Goal: Check status: Verify the current state of an ongoing process or item

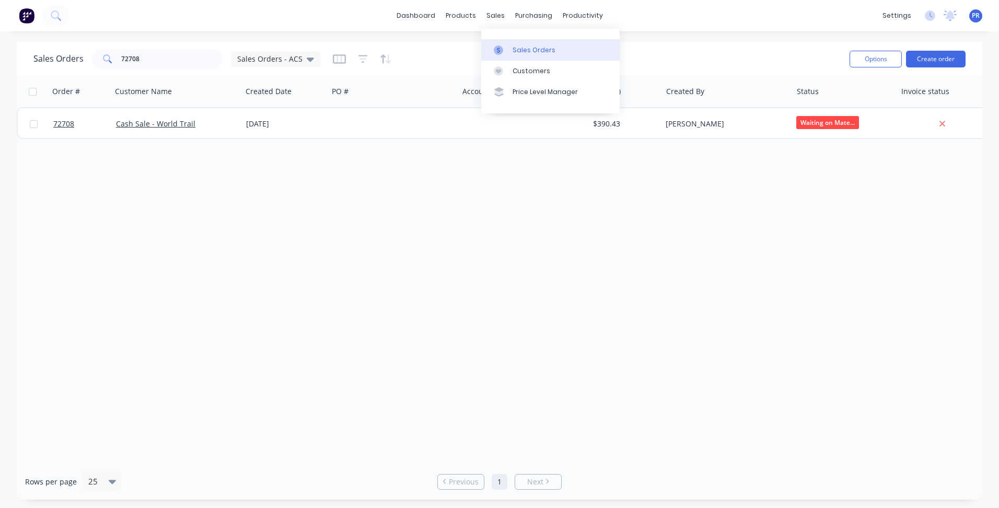
click at [521, 49] on div "Sales Orders" at bounding box center [534, 49] width 43 height 9
drag, startPoint x: 164, startPoint y: 60, endPoint x: 64, endPoint y: 54, distance: 99.4
click at [76, 54] on div "Sales Orders 72708 Sales Orders - ACS" at bounding box center [176, 59] width 287 height 21
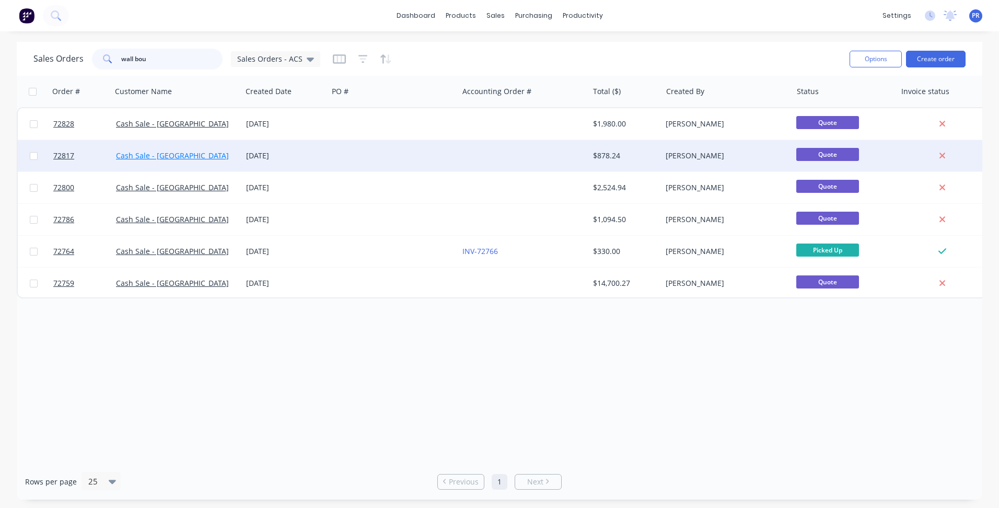
type input "wall bou"
click at [167, 151] on link "Cash Sale - [GEOGRAPHIC_DATA]" at bounding box center [172, 155] width 113 height 10
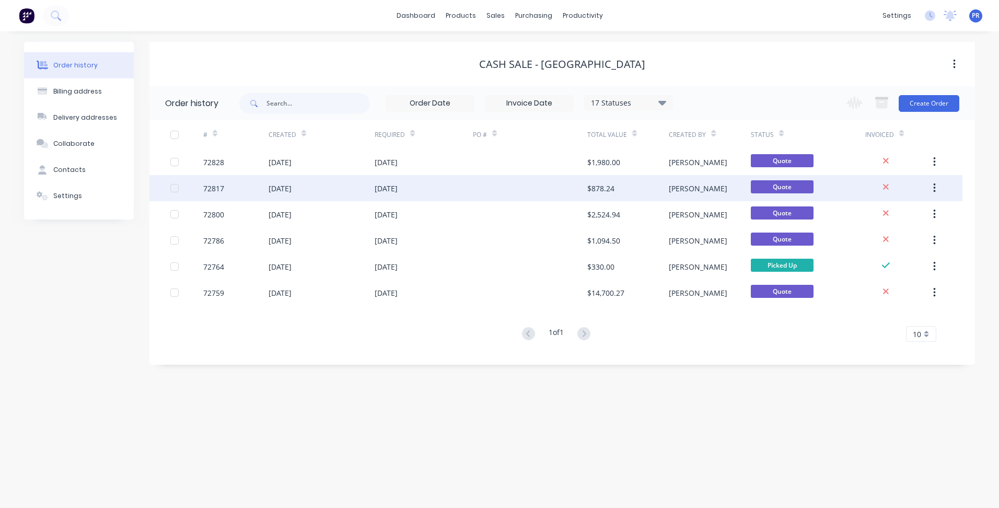
click at [426, 184] on div "[DATE]" at bounding box center [424, 188] width 98 height 26
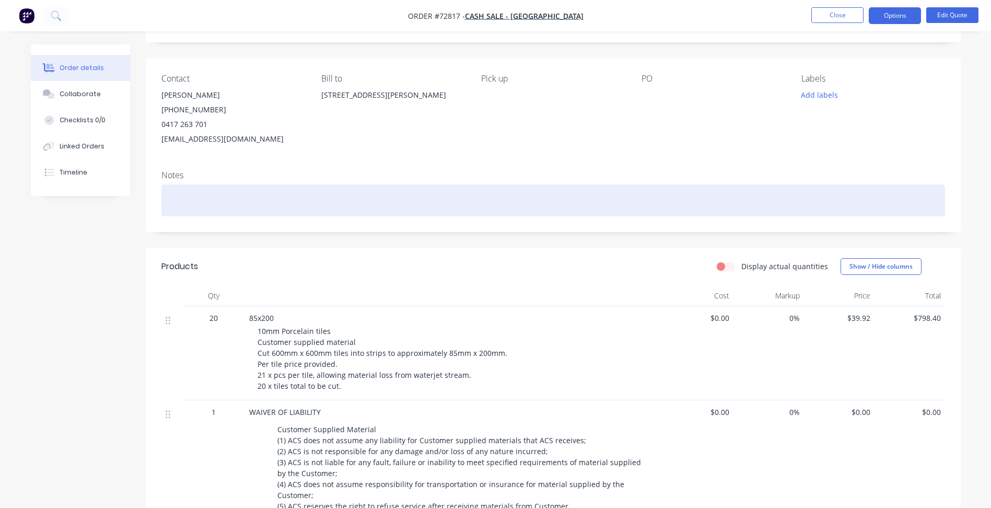
scroll to position [157, 0]
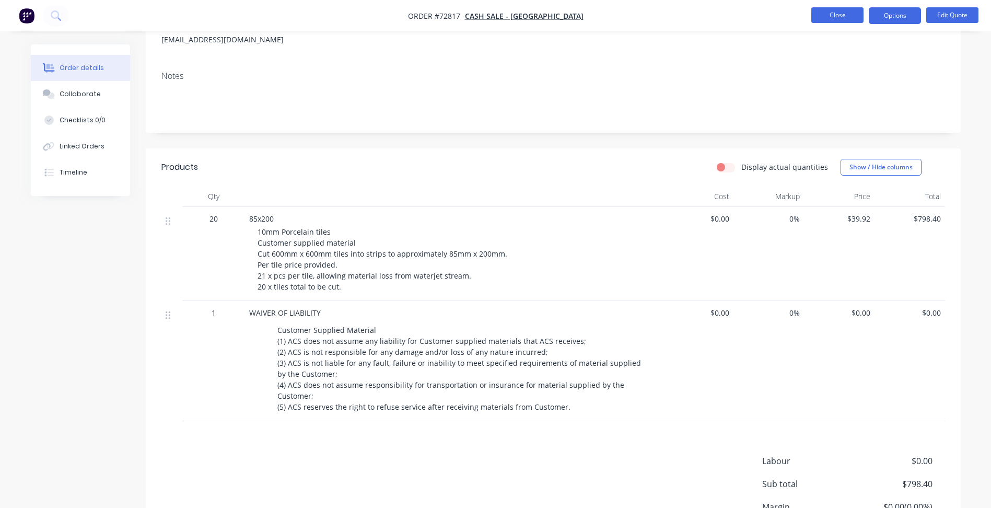
click at [841, 12] on button "Close" at bounding box center [837, 15] width 52 height 16
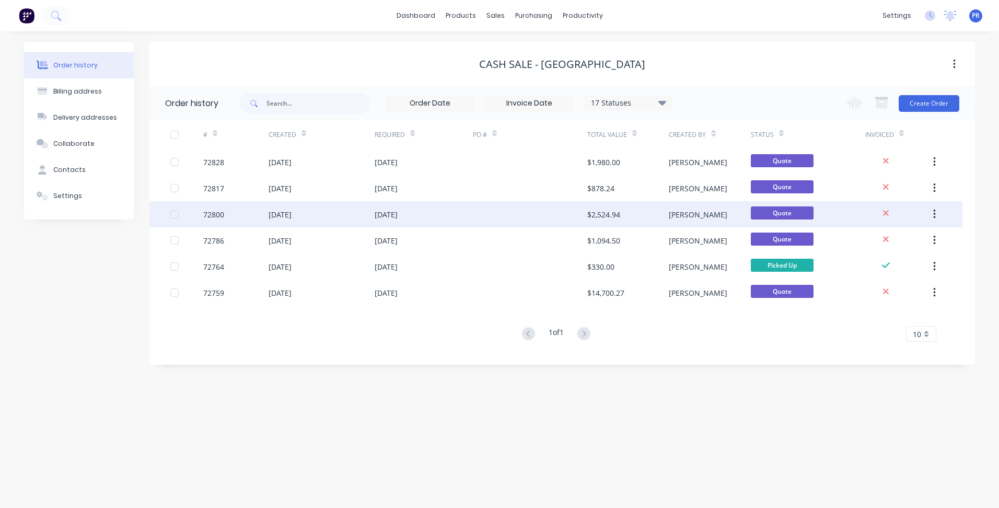
click at [417, 213] on div "[DATE]" at bounding box center [424, 214] width 98 height 26
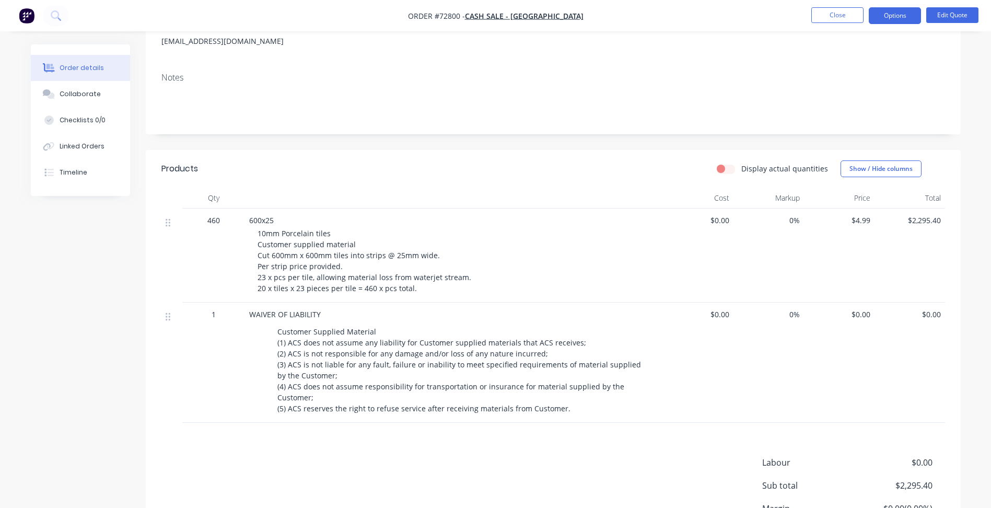
scroll to position [157, 0]
click at [273, 227] on span "10mm Porcelain tiles Customer supplied material Cut 600mm x 600mm tiles into st…" at bounding box center [365, 259] width 214 height 65
click at [273, 217] on span "600x25" at bounding box center [261, 219] width 25 height 10
click at [278, 220] on div "600x25" at bounding box center [454, 218] width 410 height 11
click at [274, 220] on div "600x25" at bounding box center [454, 218] width 410 height 11
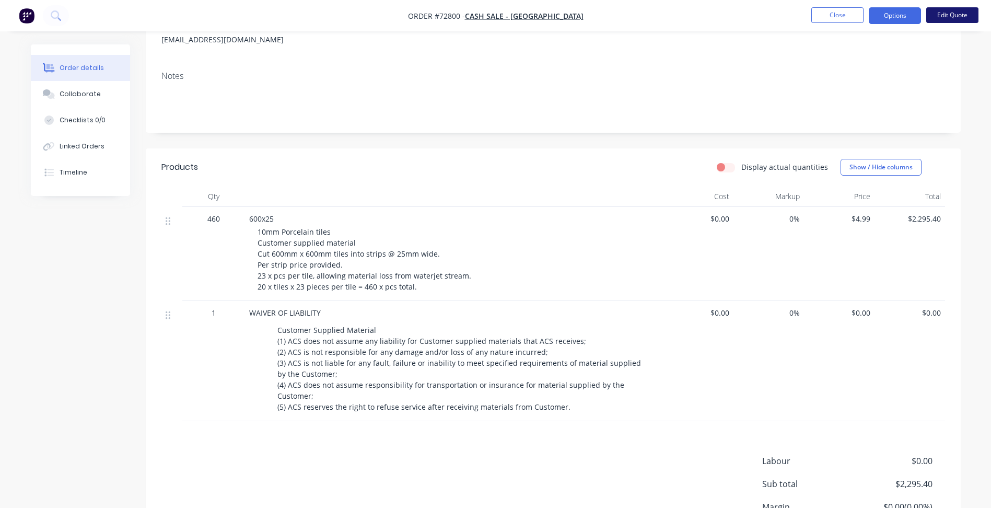
click at [965, 11] on button "Edit Quote" at bounding box center [952, 15] width 52 height 16
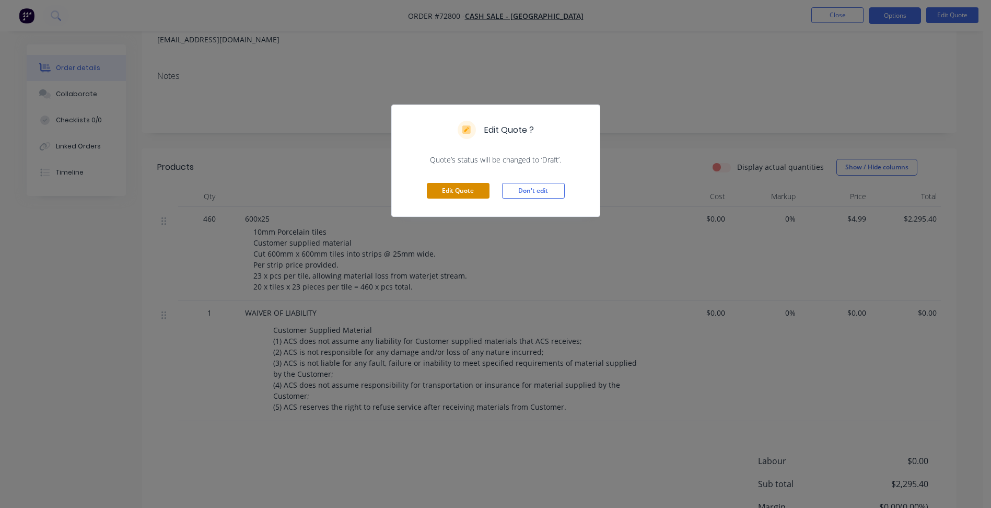
click at [458, 195] on button "Edit Quote" at bounding box center [458, 191] width 63 height 16
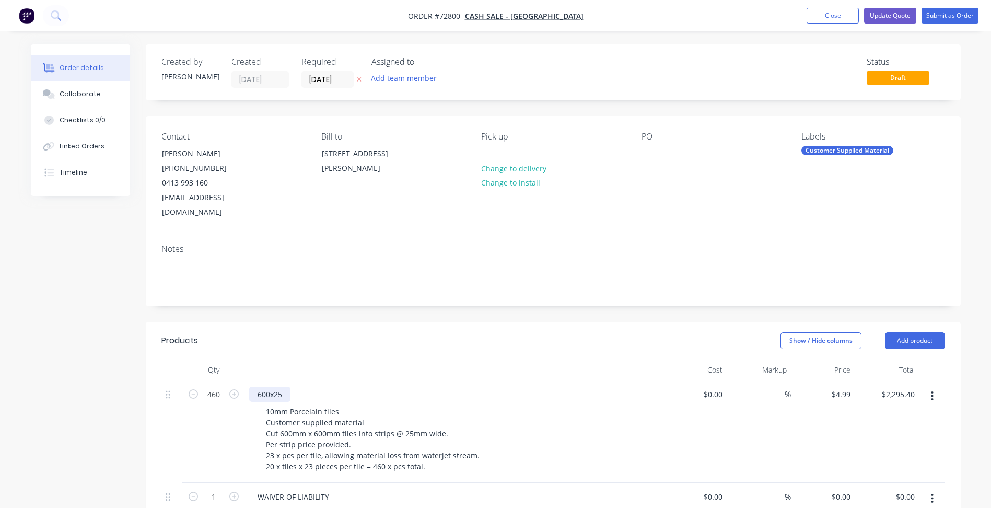
click at [277, 387] on div "600x25" at bounding box center [269, 394] width 41 height 15
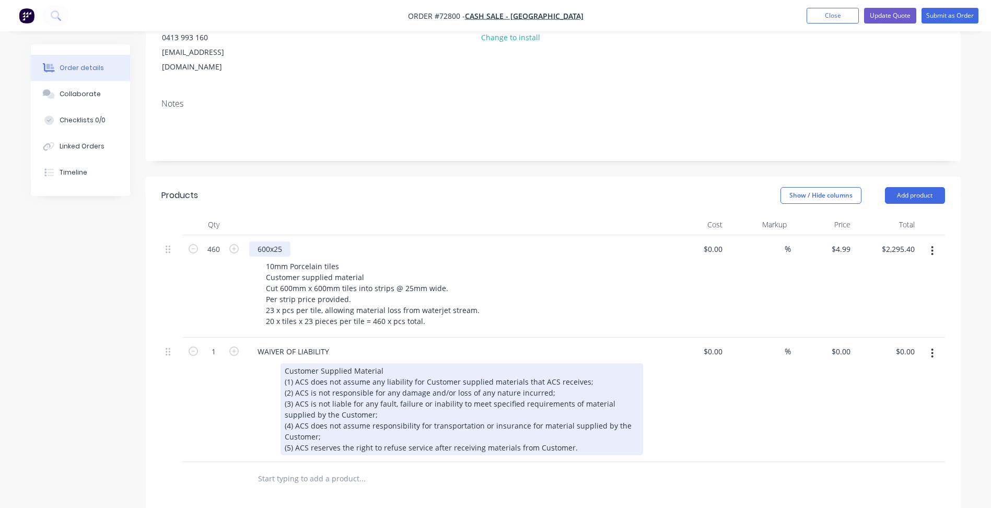
scroll to position [157, 0]
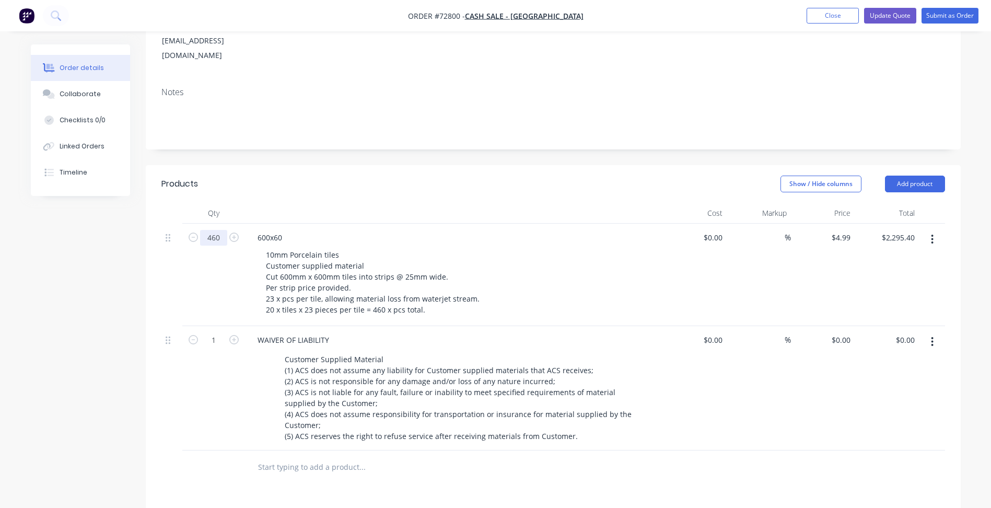
click at [218, 230] on input "460" at bounding box center [213, 238] width 27 height 16
type input "200"
type input "$998.00"
click at [100, 292] on div "Created by [PERSON_NAME] Created [DATE] Required [DATE] Assigned to Add team me…" at bounding box center [496, 319] width 930 height 863
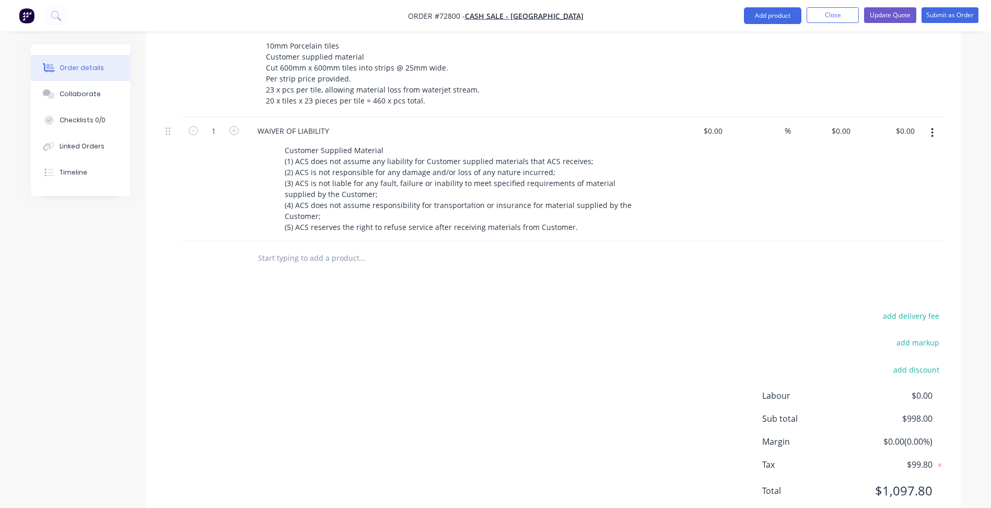
scroll to position [313, 0]
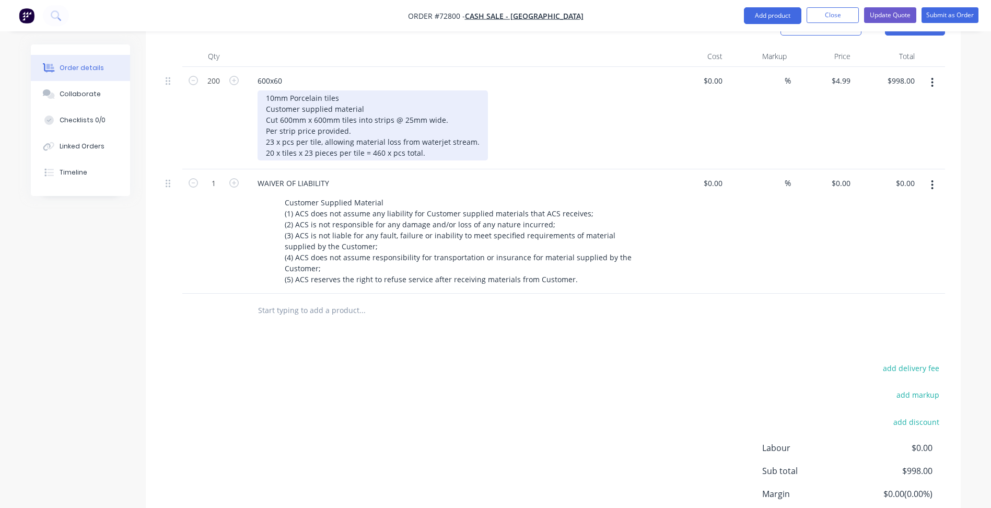
click at [408, 104] on div "10mm Porcelain tiles Customer supplied material Cut 600mm x 600mm tiles into st…" at bounding box center [373, 125] width 230 height 70
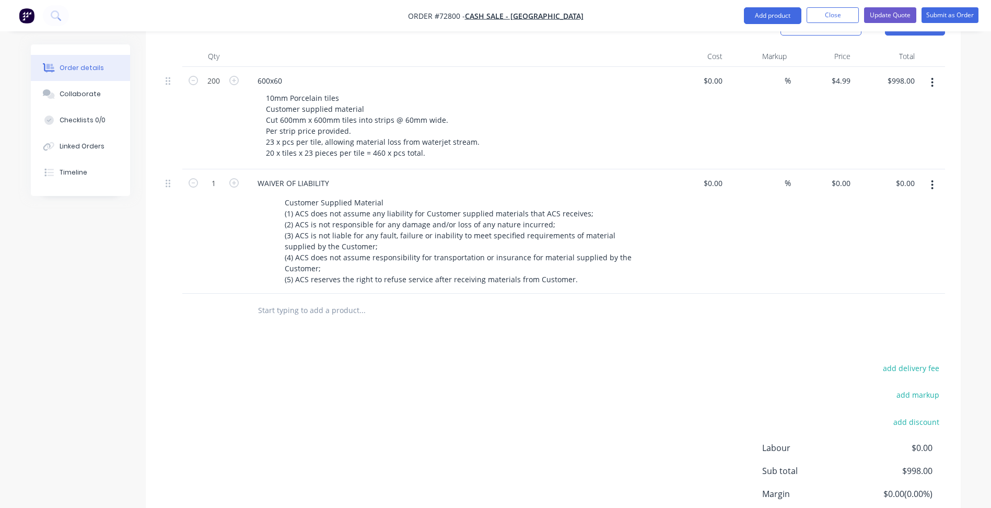
click at [115, 297] on div "Created by [PERSON_NAME] Created [DATE] Required [DATE] Assigned to Add team me…" at bounding box center [496, 162] width 930 height 863
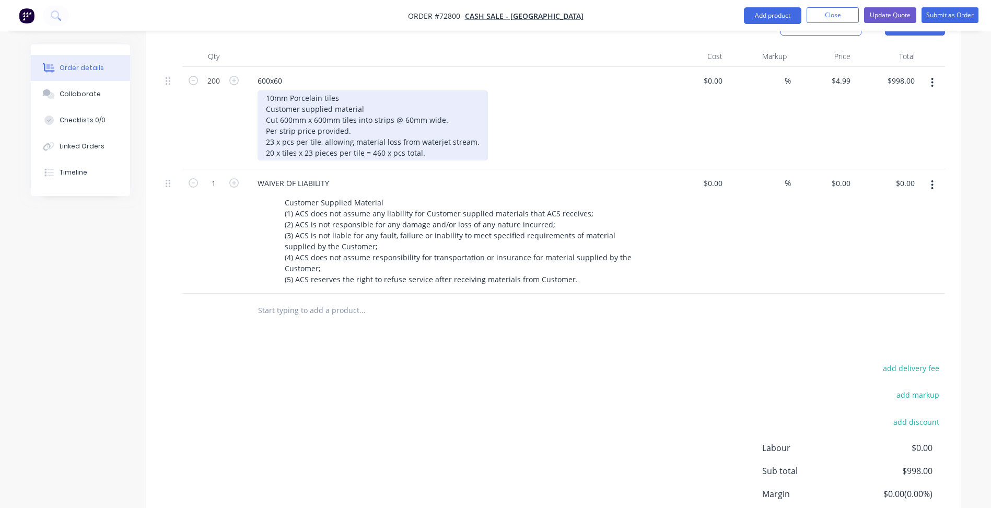
click at [269, 126] on div "10mm Porcelain tiles Customer supplied material Cut 600mm x 600mm tiles into st…" at bounding box center [373, 125] width 230 height 70
click at [273, 140] on div "10mm Porcelain tiles Customer supplied material Cut 600mm x 600mm tiles into st…" at bounding box center [373, 125] width 230 height 70
click at [385, 135] on div "10mm Porcelain tiles Customer supplied material Cut 600mm x 600mm tiles into st…" at bounding box center [373, 125] width 230 height 70
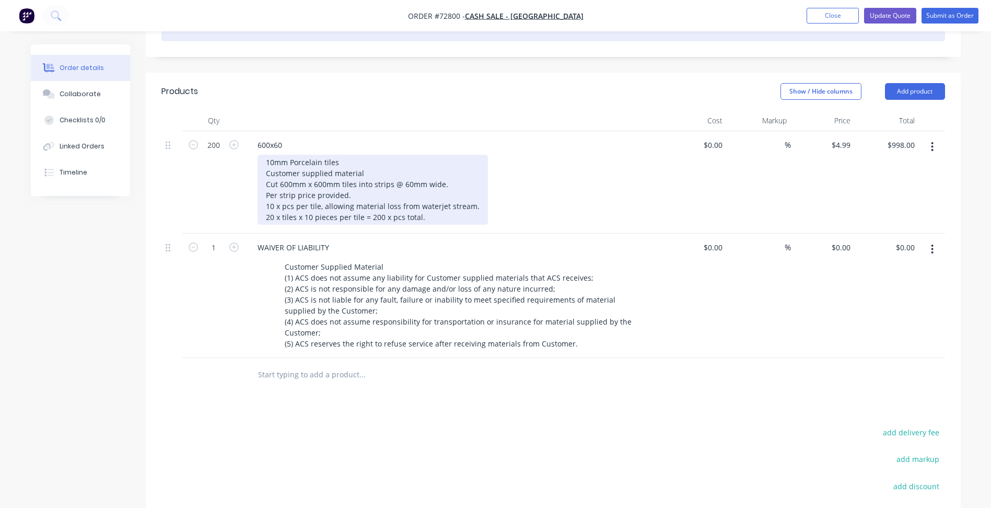
scroll to position [104, 0]
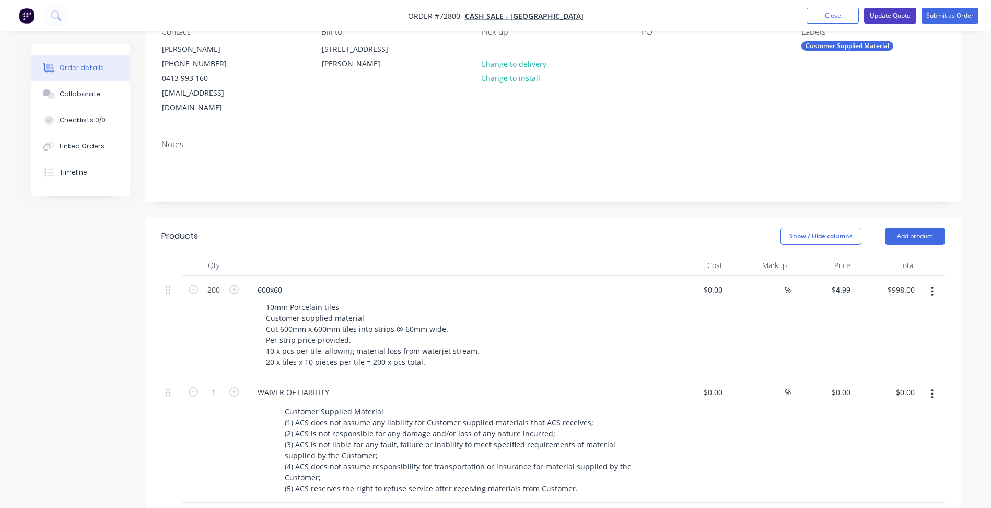
click at [887, 15] on button "Update Quote" at bounding box center [890, 16] width 52 height 16
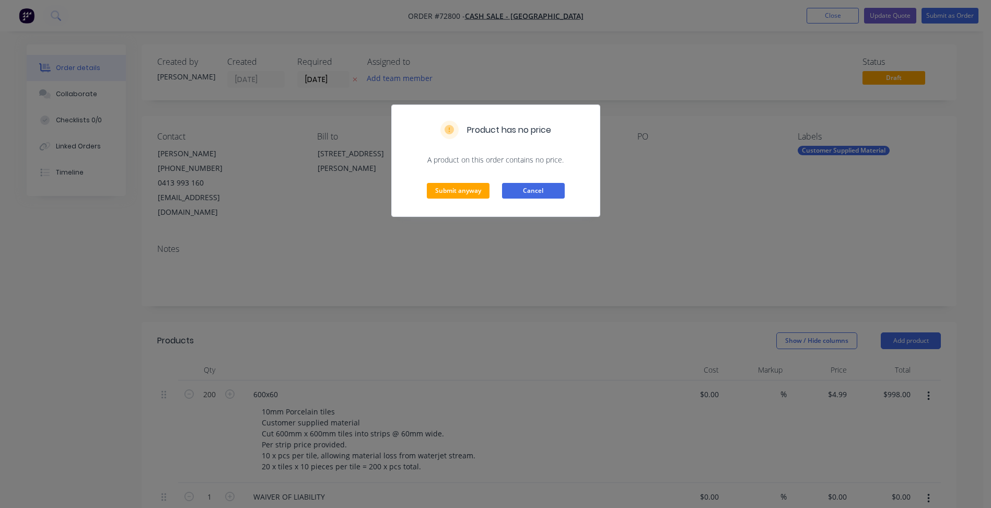
click at [545, 194] on button "Cancel" at bounding box center [533, 191] width 63 height 16
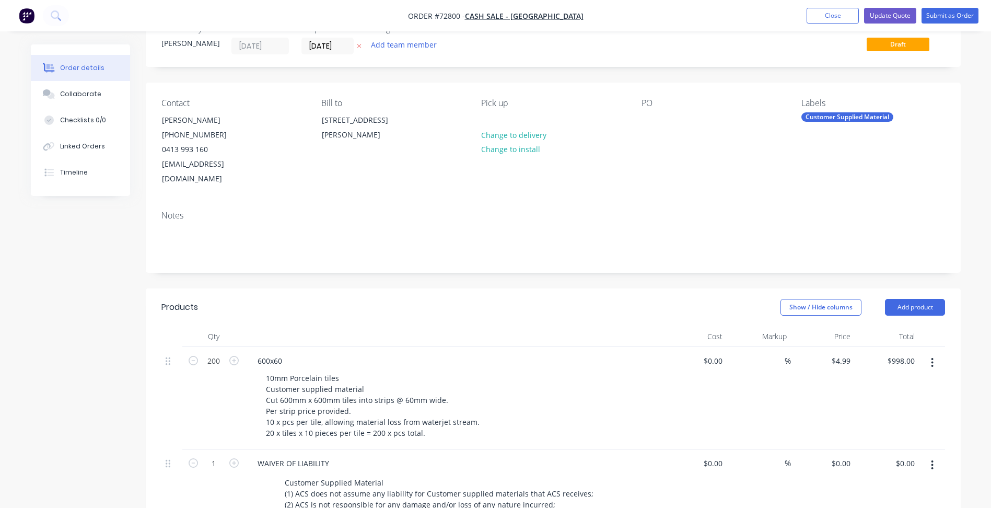
scroll to position [52, 0]
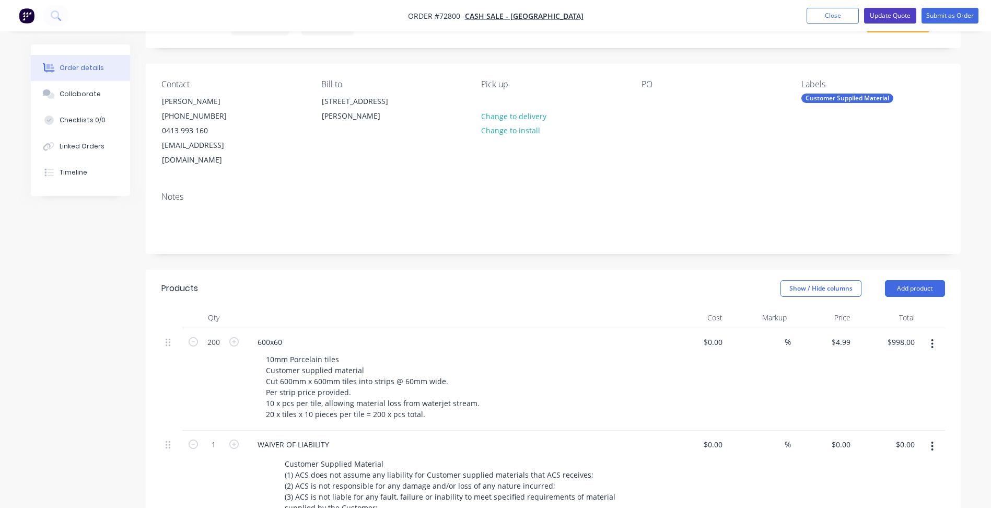
click at [890, 13] on button "Update Quote" at bounding box center [890, 16] width 52 height 16
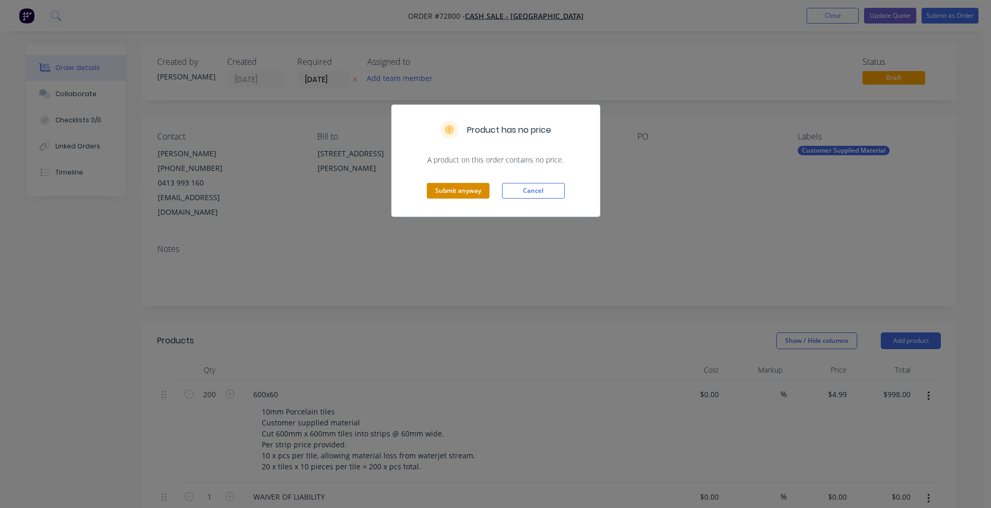
click at [451, 190] on button "Submit anyway" at bounding box center [458, 191] width 63 height 16
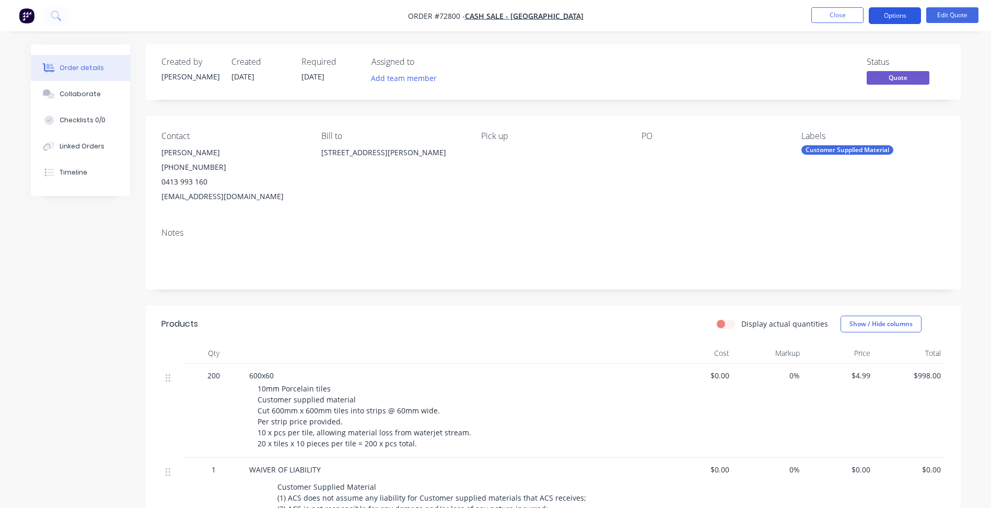
click at [897, 18] on button "Options" at bounding box center [895, 15] width 52 height 17
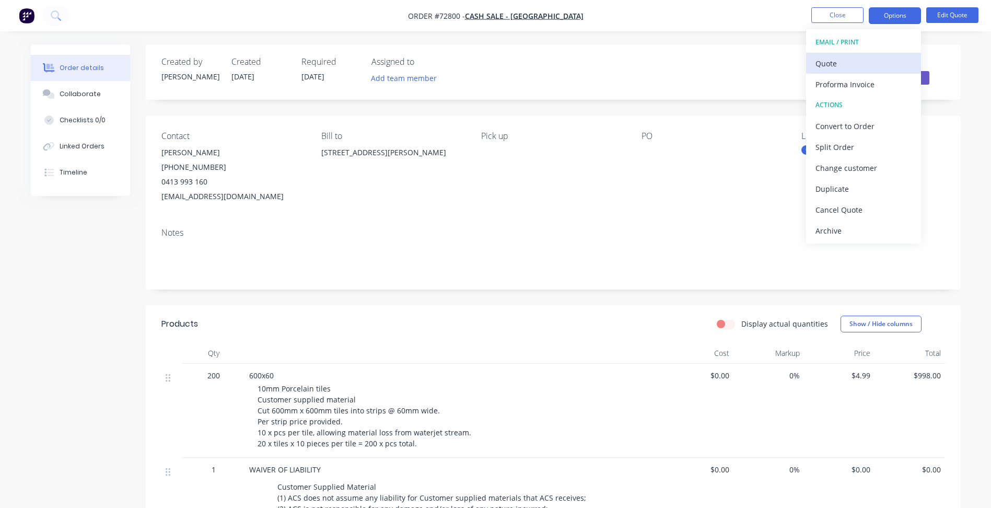
click at [845, 61] on div "Quote" at bounding box center [864, 63] width 96 height 15
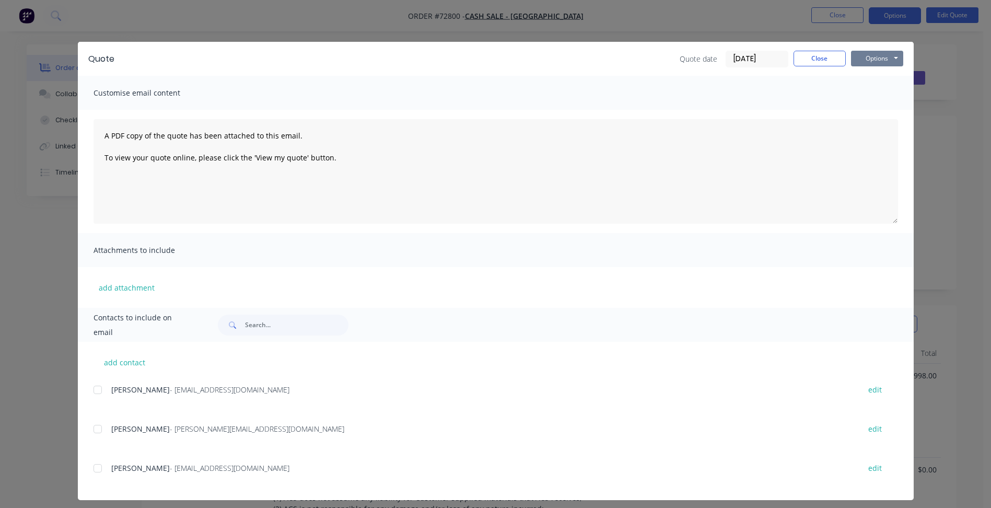
click at [853, 57] on button "Options" at bounding box center [877, 59] width 52 height 16
click at [872, 75] on button "Preview" at bounding box center [884, 76] width 67 height 17
click at [828, 61] on button "Close" at bounding box center [820, 59] width 52 height 16
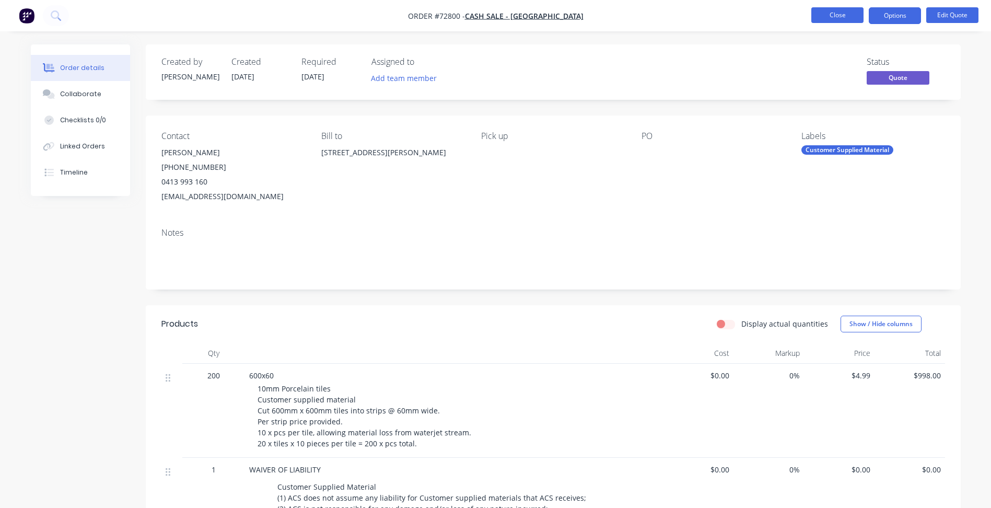
click at [832, 14] on button "Close" at bounding box center [837, 15] width 52 height 16
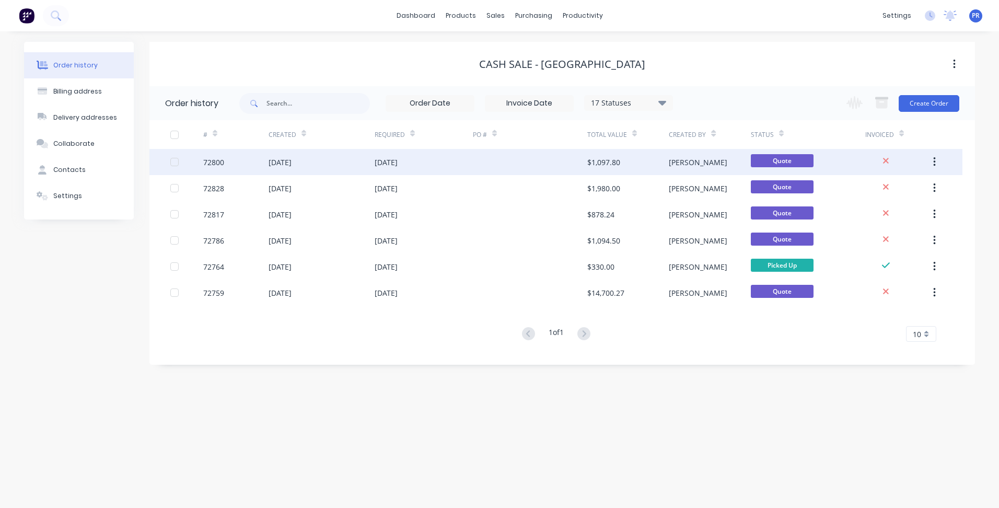
click at [737, 164] on div "[PERSON_NAME]" at bounding box center [710, 162] width 82 height 26
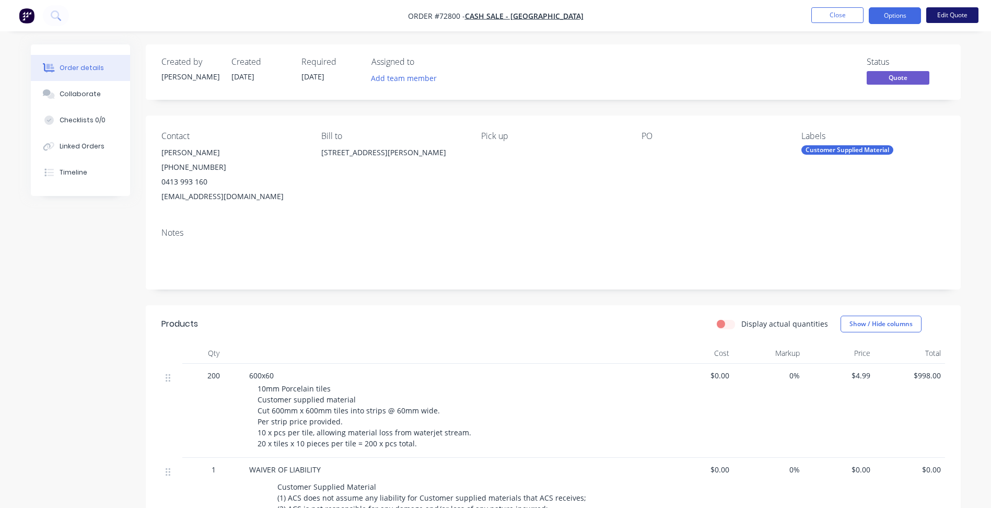
click at [948, 19] on button "Edit Quote" at bounding box center [952, 15] width 52 height 16
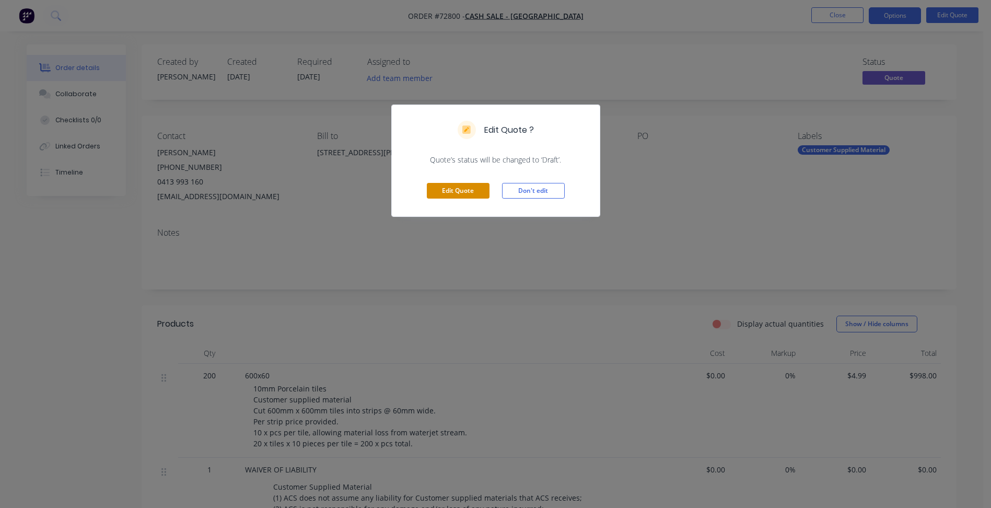
click at [454, 188] on button "Edit Quote" at bounding box center [458, 191] width 63 height 16
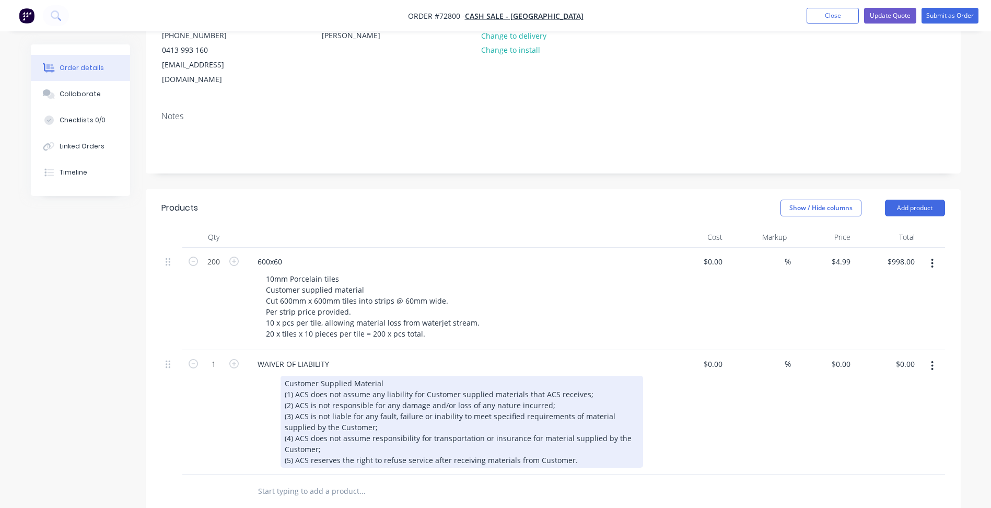
scroll to position [157, 0]
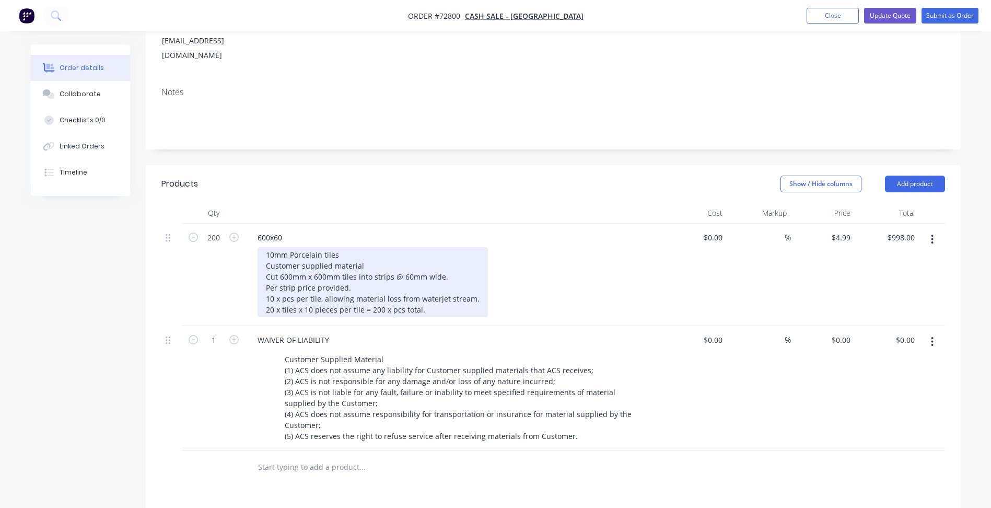
click at [400, 261] on div "10mm Porcelain tiles Customer supplied material Cut 600mm x 600mm tiles into st…" at bounding box center [373, 282] width 230 height 70
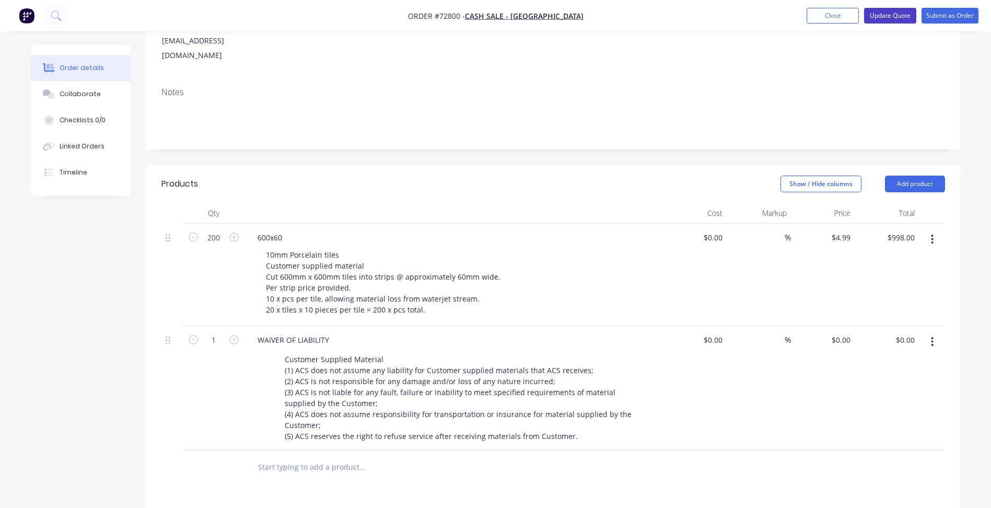
click at [890, 13] on button "Update Quote" at bounding box center [890, 16] width 52 height 16
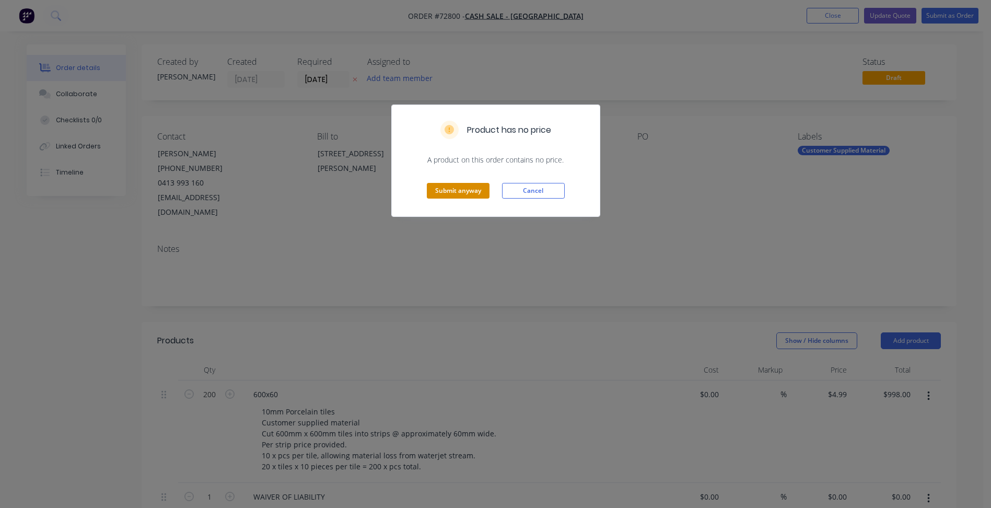
click at [461, 191] on button "Submit anyway" at bounding box center [458, 191] width 63 height 16
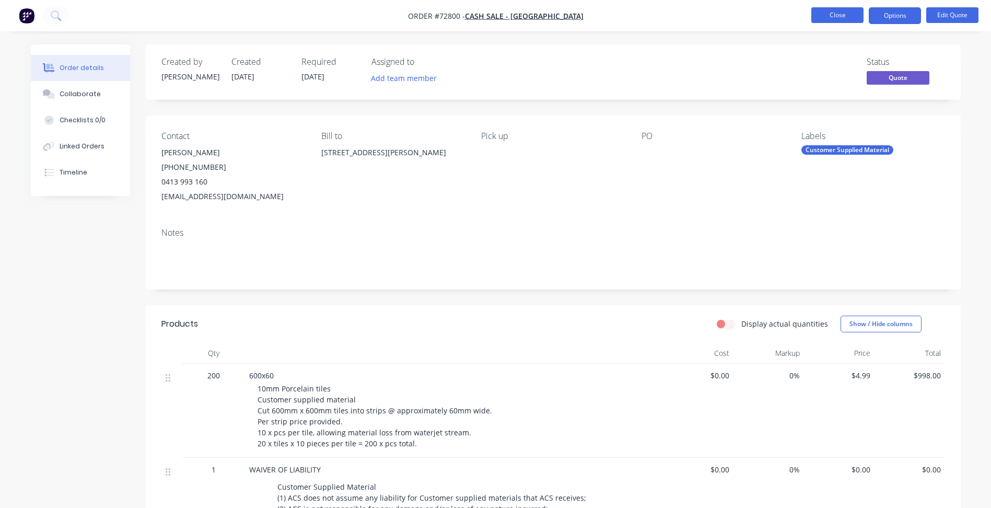
click at [851, 16] on button "Close" at bounding box center [837, 15] width 52 height 16
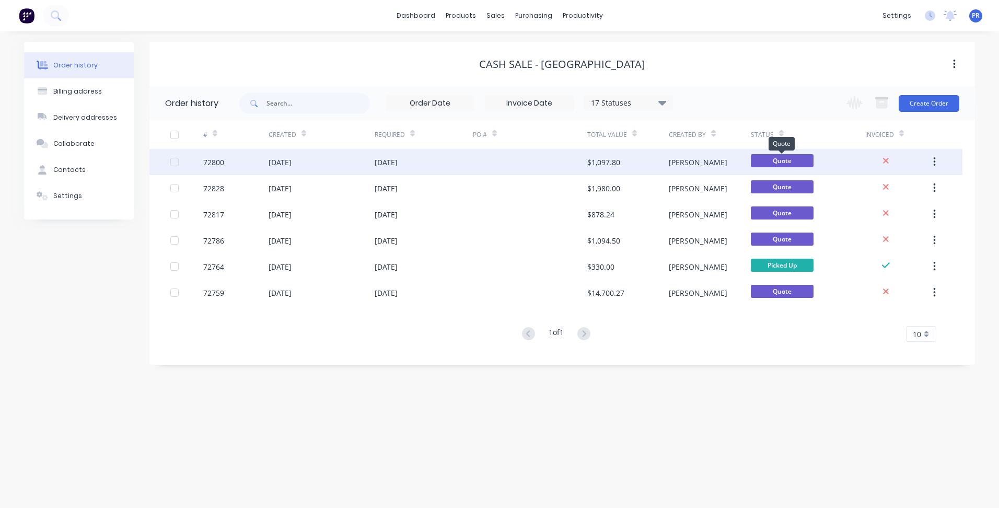
click at [772, 164] on span "Quote" at bounding box center [782, 160] width 63 height 13
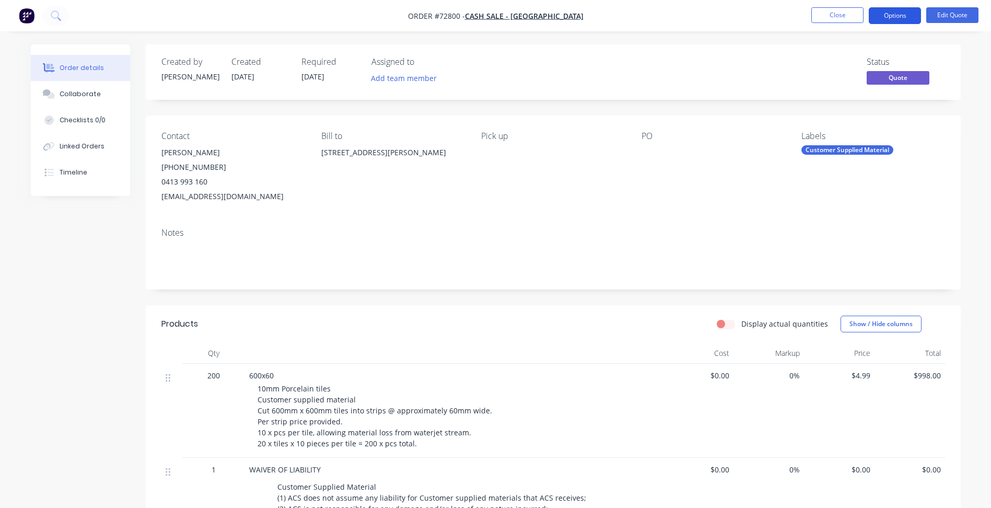
click at [904, 18] on button "Options" at bounding box center [895, 15] width 52 height 17
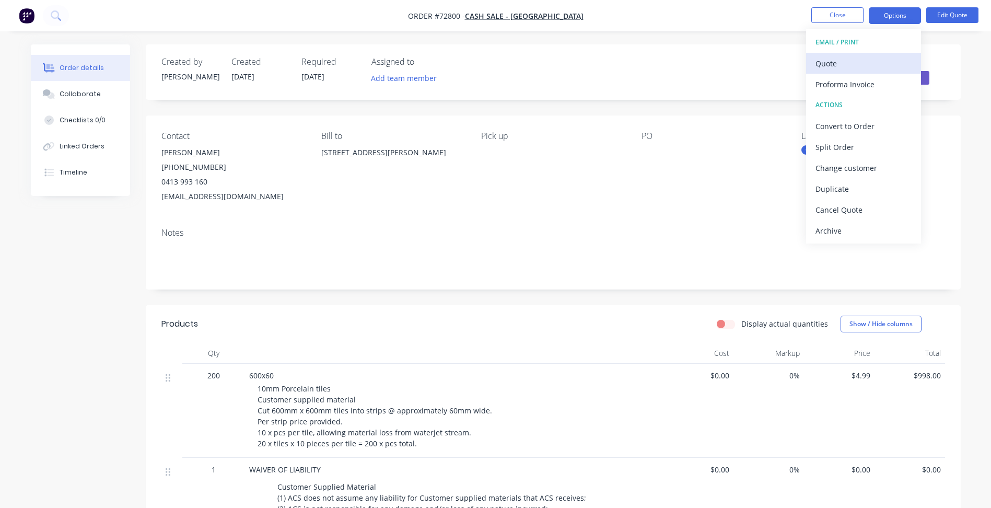
click at [849, 58] on div "Quote" at bounding box center [864, 63] width 96 height 15
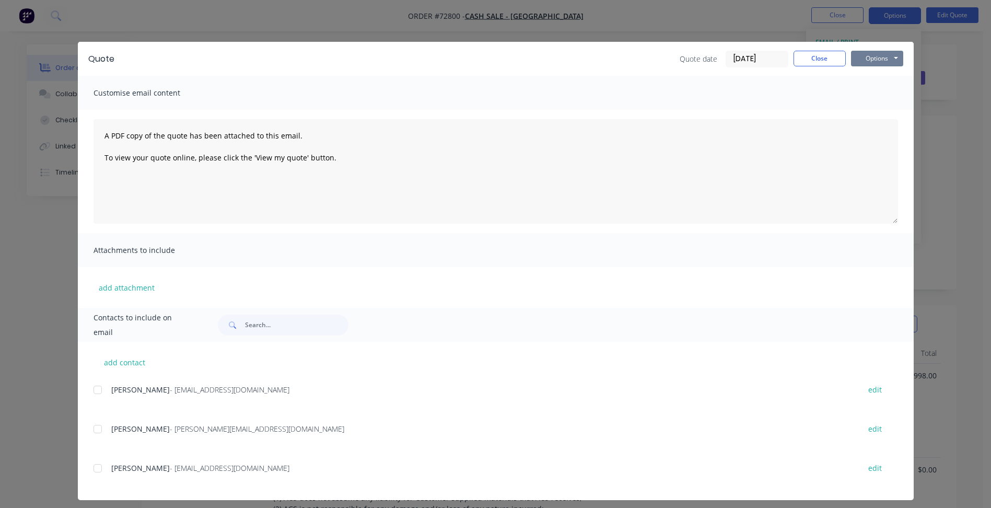
click at [879, 62] on button "Options" at bounding box center [877, 59] width 52 height 16
click at [886, 67] on div "Options Preview Print Email" at bounding box center [877, 59] width 52 height 17
click at [879, 58] on button "Options" at bounding box center [877, 59] width 52 height 16
click at [877, 81] on button "Preview" at bounding box center [884, 76] width 67 height 17
click at [827, 64] on button "Close" at bounding box center [820, 59] width 52 height 16
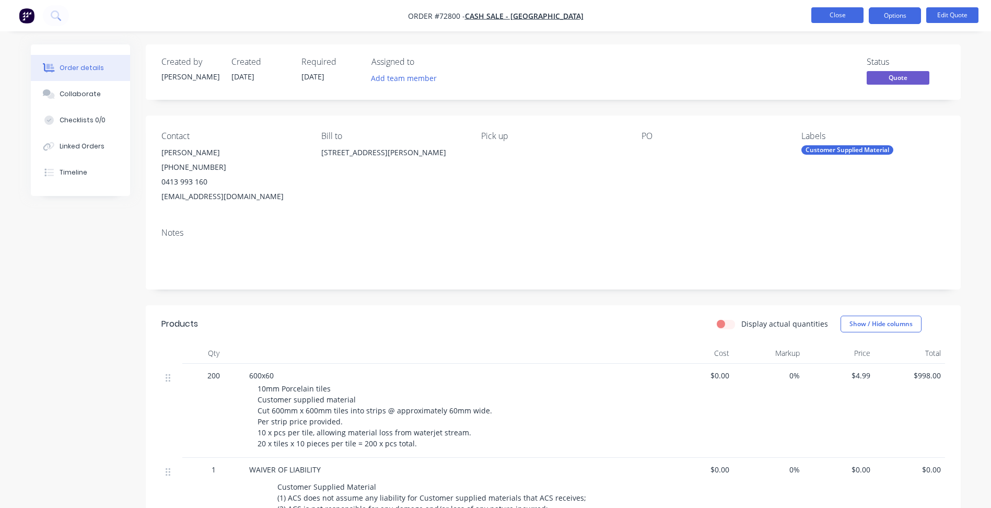
click at [839, 17] on button "Close" at bounding box center [837, 15] width 52 height 16
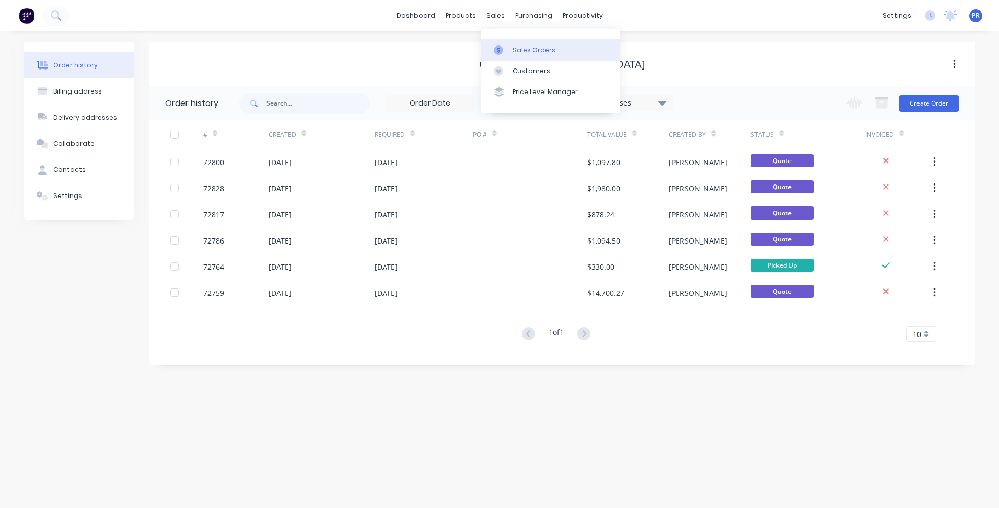
click at [531, 51] on div "Sales Orders" at bounding box center [534, 49] width 43 height 9
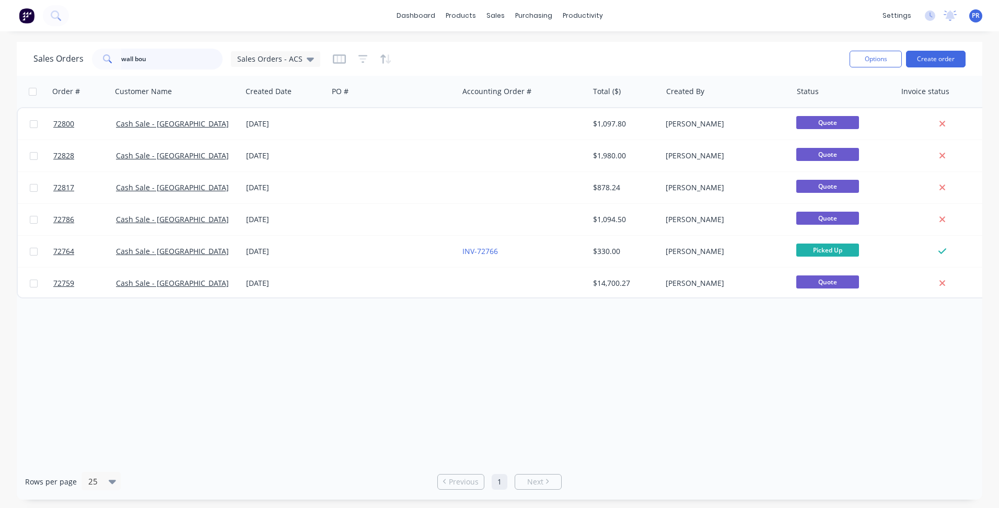
drag, startPoint x: 156, startPoint y: 58, endPoint x: 3, endPoint y: 53, distance: 153.2
click at [106, 59] on div "wall bou" at bounding box center [157, 59] width 131 height 21
type input "lexatonia"
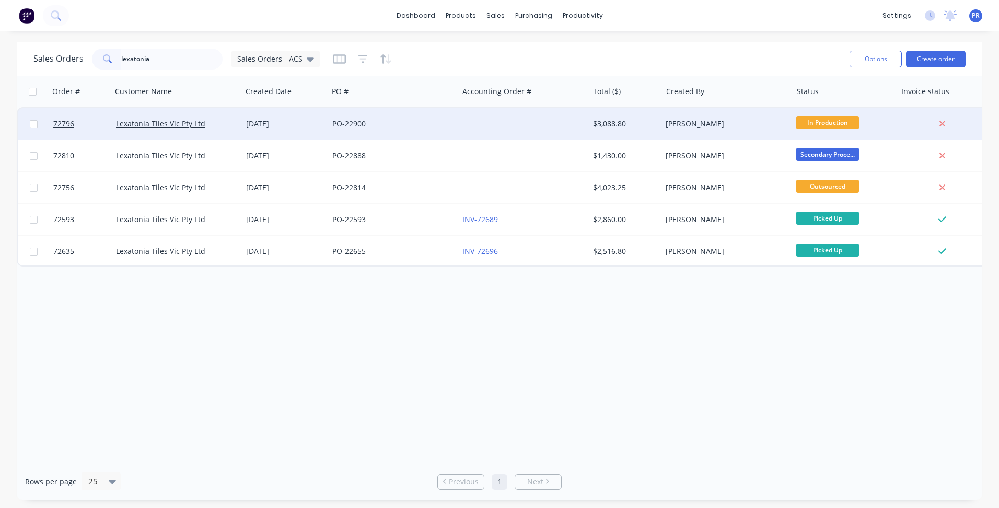
click at [239, 133] on div "Lexatonia Tiles Vic Pty Ltd" at bounding box center [177, 123] width 130 height 31
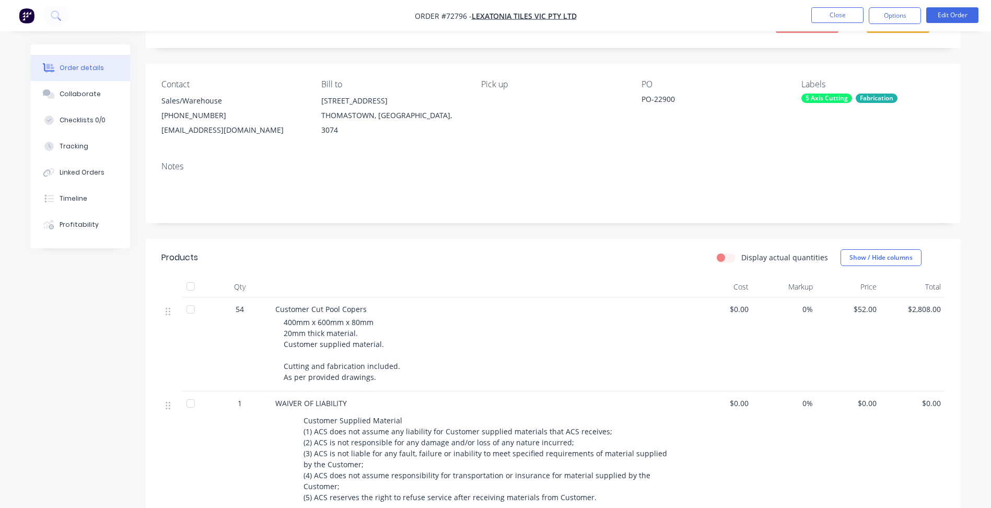
scroll to position [52, 0]
drag, startPoint x: 641, startPoint y: 95, endPoint x: 694, endPoint y: 95, distance: 53.8
click at [694, 95] on div "Contact Sales/Warehouse [PHONE_NUMBER] [EMAIL_ADDRESS][DOMAIN_NAME] Bill to [ST…" at bounding box center [553, 107] width 815 height 89
copy div "PO-22900"
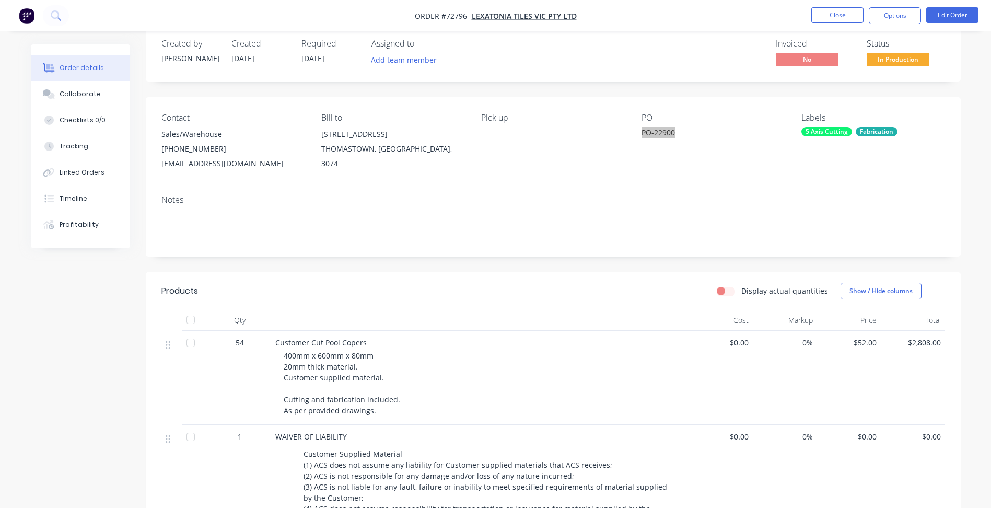
scroll to position [0, 0]
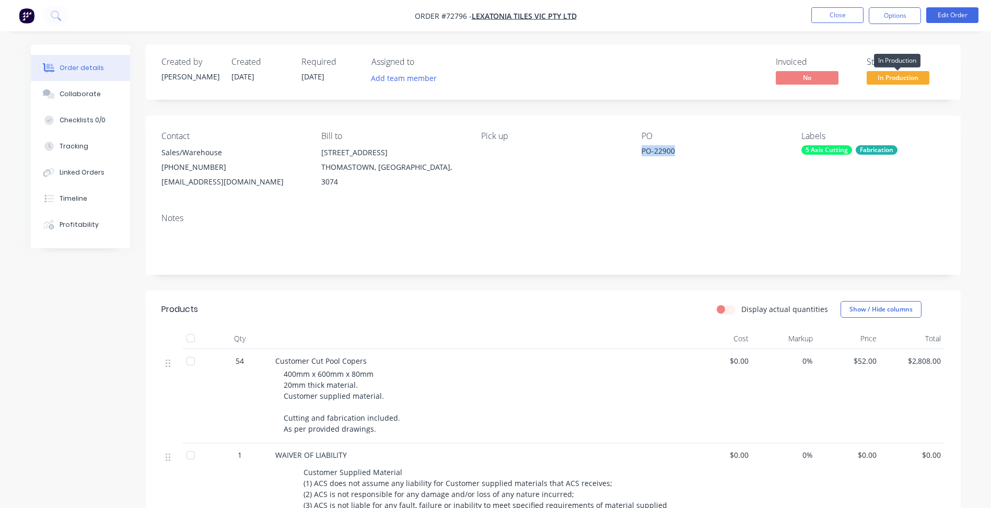
click at [905, 75] on span "In Production" at bounding box center [898, 77] width 63 height 13
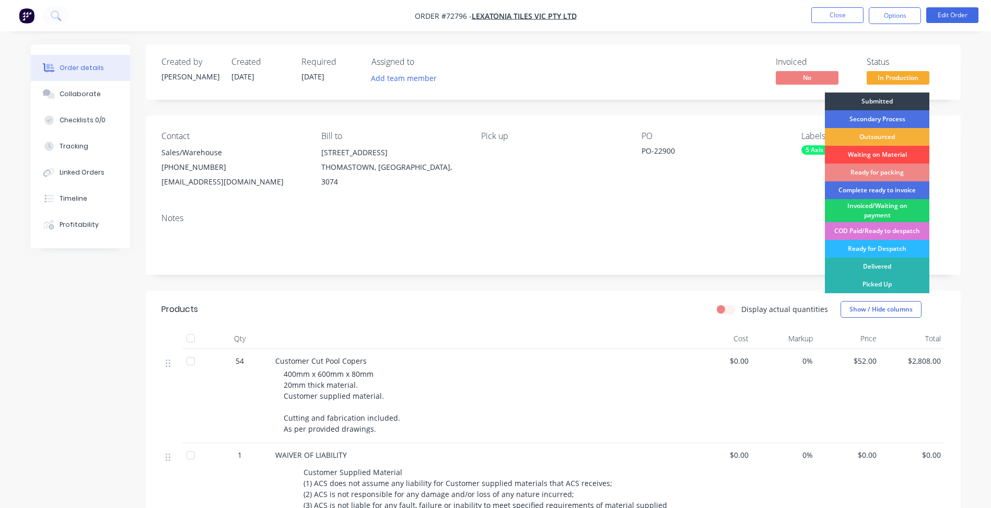
click at [881, 155] on div "Waiting on Material" at bounding box center [877, 155] width 104 height 18
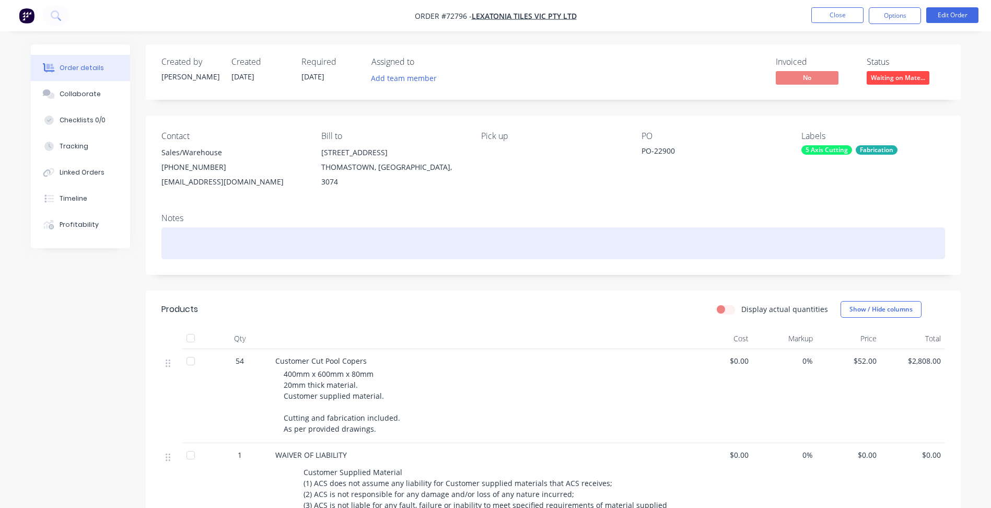
click at [234, 256] on div at bounding box center [553, 243] width 784 height 32
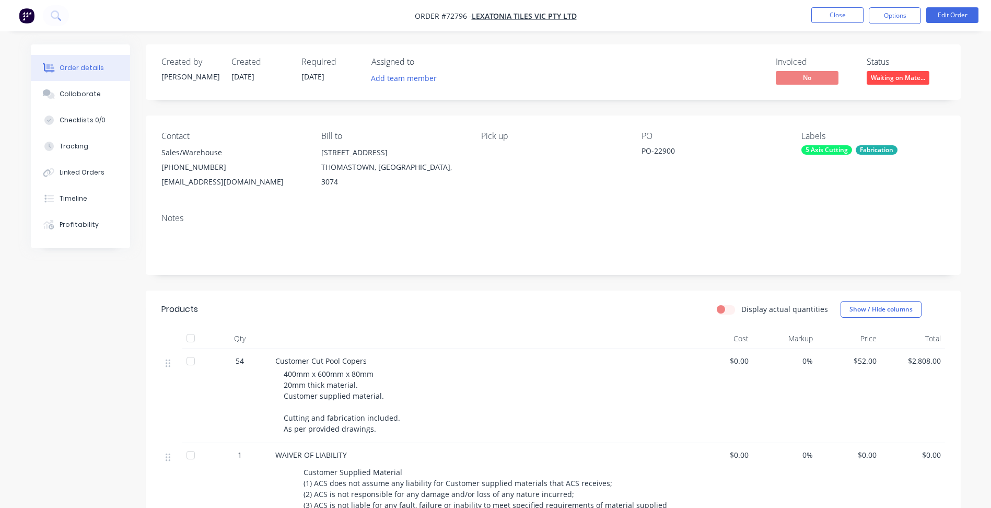
click at [127, 307] on div "Created by [PERSON_NAME] Created [DATE] Required [DATE] Assigned to Add team me…" at bounding box center [496, 396] width 930 height 705
click at [380, 265] on div "Notes" at bounding box center [553, 240] width 815 height 70
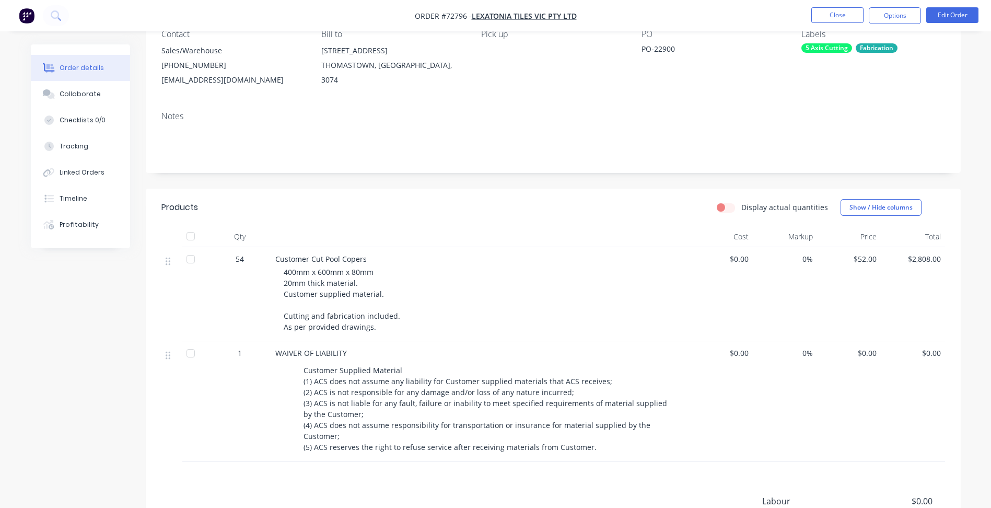
scroll to position [104, 0]
drag, startPoint x: 220, startPoint y: 312, endPoint x: 308, endPoint y: 304, distance: 87.7
click at [842, 13] on button "Close" at bounding box center [837, 15] width 52 height 16
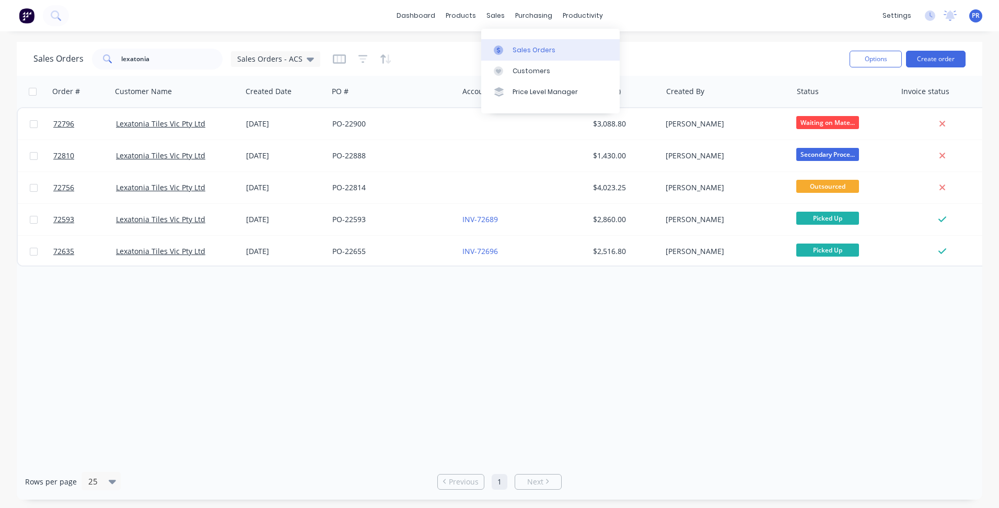
click at [518, 48] on div "Sales Orders" at bounding box center [534, 49] width 43 height 9
drag, startPoint x: 167, startPoint y: 62, endPoint x: 91, endPoint y: 55, distance: 76.1
click at [110, 57] on div "lexatonia" at bounding box center [157, 59] width 131 height 21
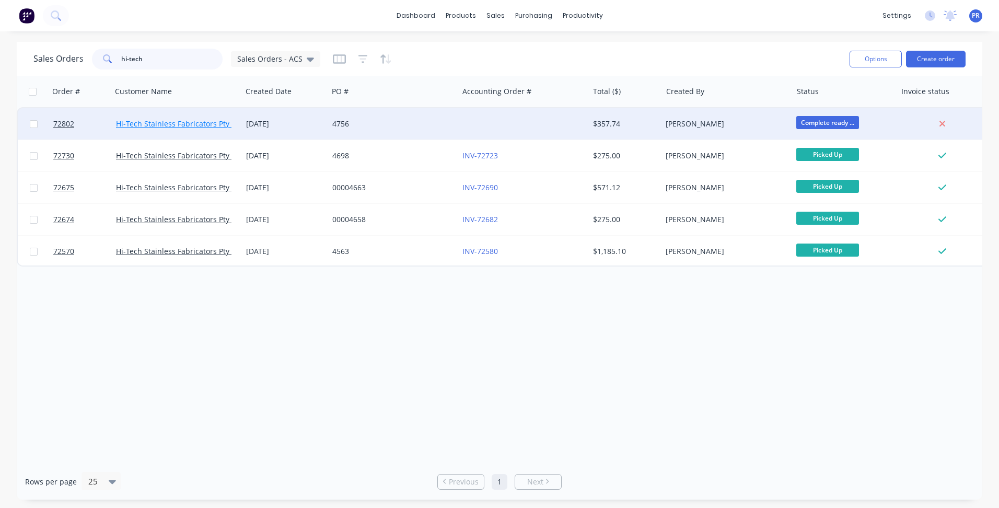
type input "hi-tech"
click at [202, 126] on link "Hi-Tech Stainless Fabricators Pty Ltd" at bounding box center [179, 124] width 126 height 10
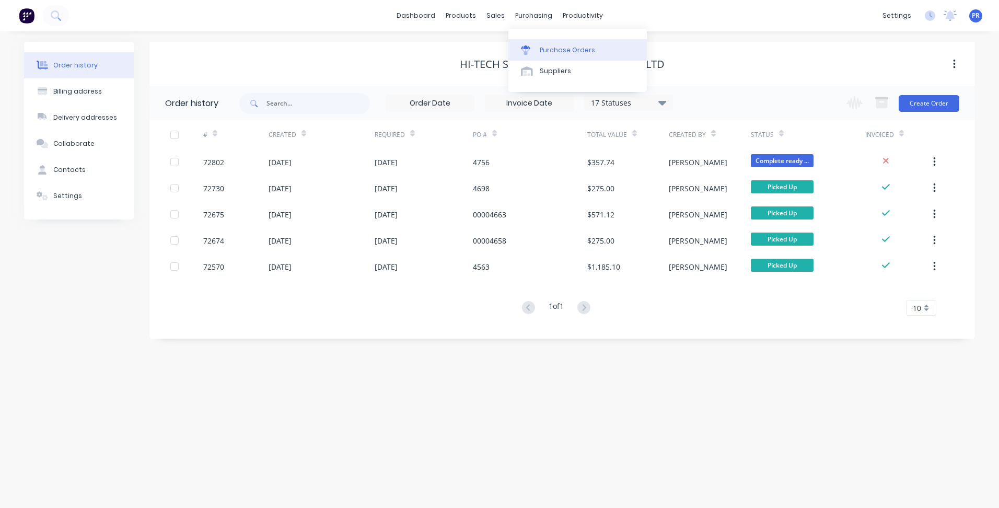
click at [543, 44] on link "Purchase Orders" at bounding box center [577, 49] width 138 height 21
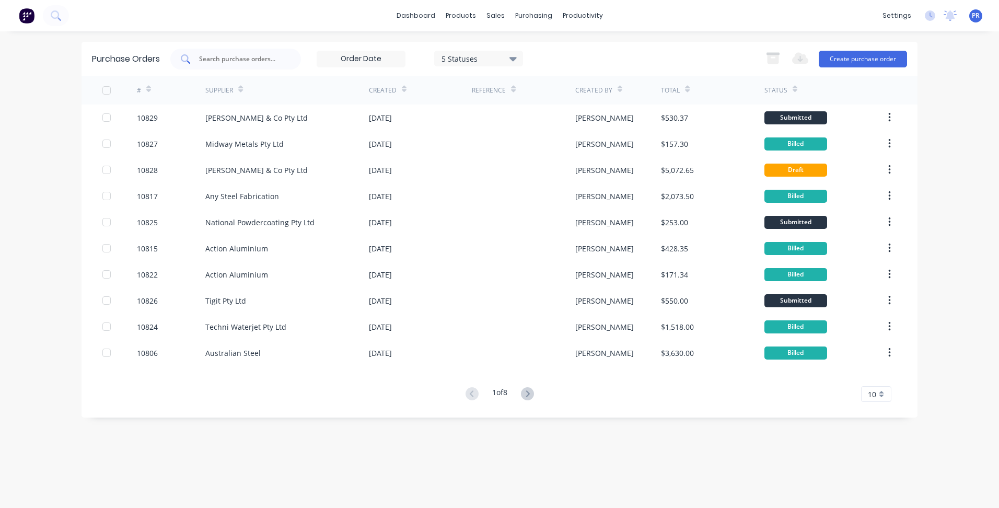
click at [247, 51] on div at bounding box center [235, 59] width 131 height 21
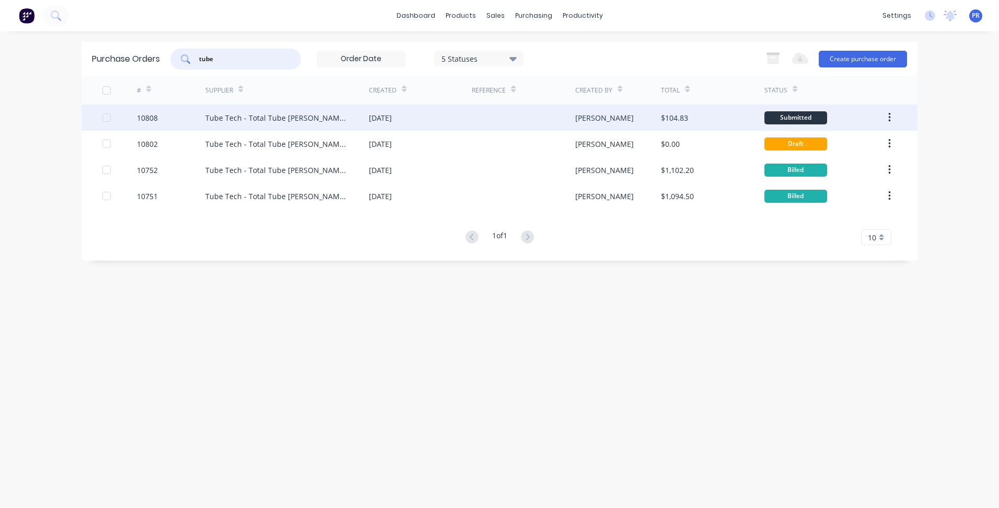
type input "tube"
click at [295, 122] on div "Tube Tech - Total Tube [PERSON_NAME] Pty Ltd" at bounding box center [276, 117] width 143 height 11
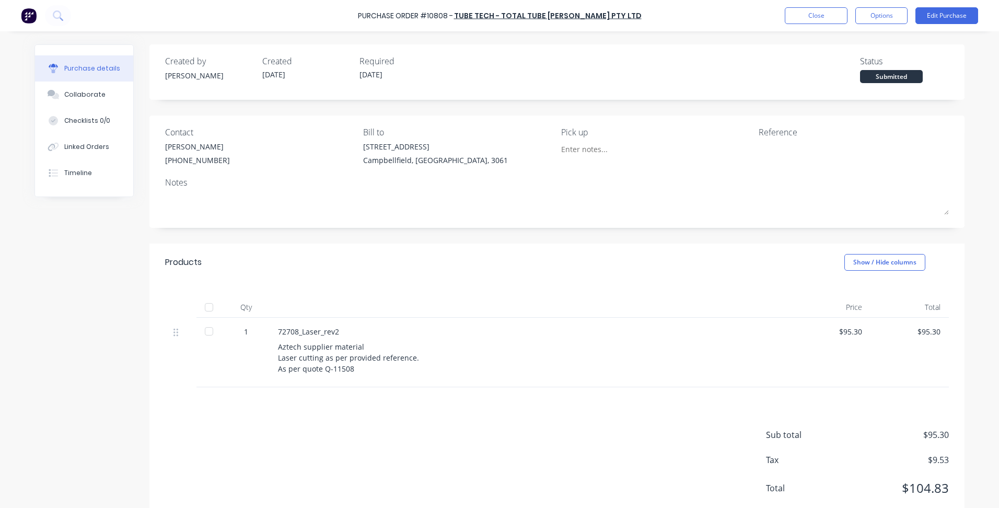
scroll to position [28, 0]
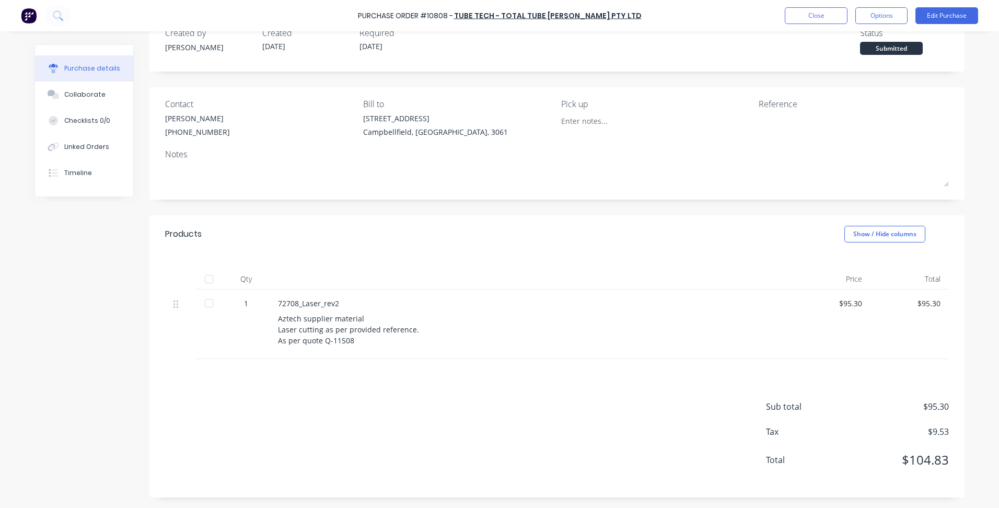
click at [466, 327] on div "Aztech supplier material Laser cutting as per provided reference. As per quote …" at bounding box center [531, 329] width 506 height 33
click at [800, 10] on button "Close" at bounding box center [816, 15] width 63 height 17
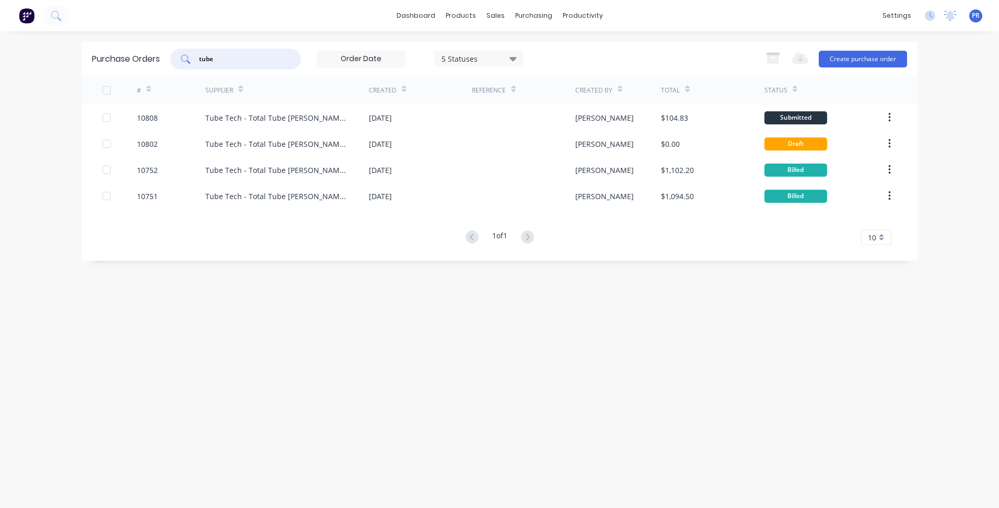
drag, startPoint x: 235, startPoint y: 58, endPoint x: 126, endPoint y: 52, distance: 108.3
click at [138, 52] on div "Purchase Orders tube 5 Statuses 5 Statuses Export to Excel (XLSX) Create purcha…" at bounding box center [500, 59] width 836 height 34
